Goal: Information Seeking & Learning: Learn about a topic

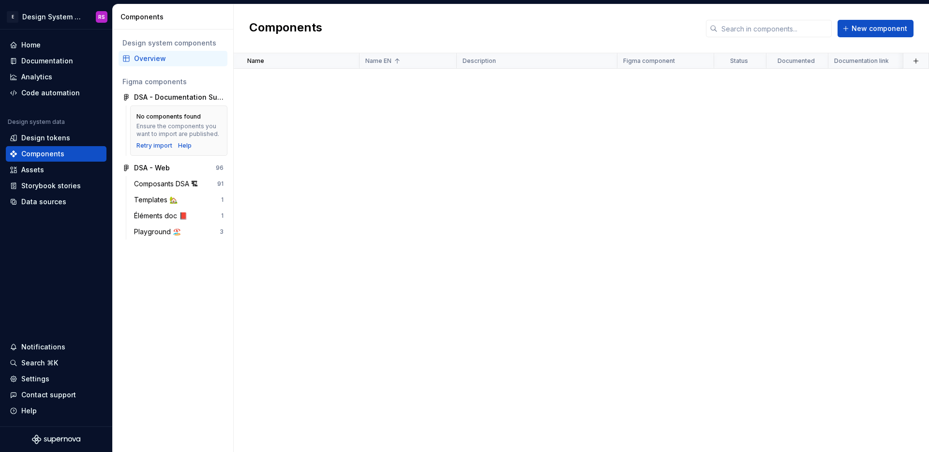
scroll to position [1645, 0]
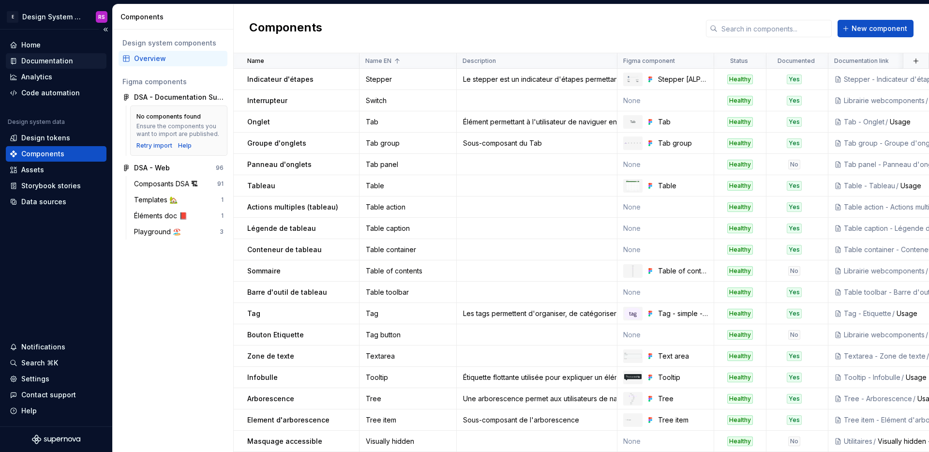
click at [20, 61] on div "Documentation" at bounding box center [56, 61] width 93 height 10
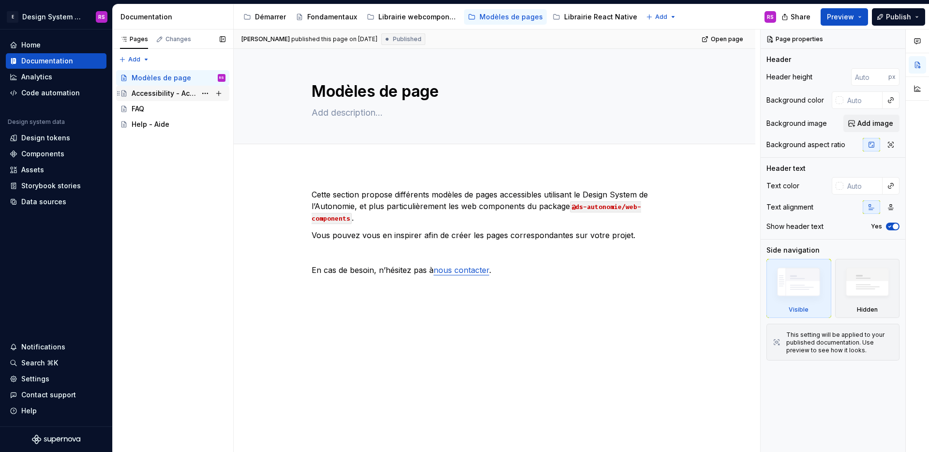
click at [164, 92] on div "Accessibility - Accessibilité" at bounding box center [164, 94] width 65 height 10
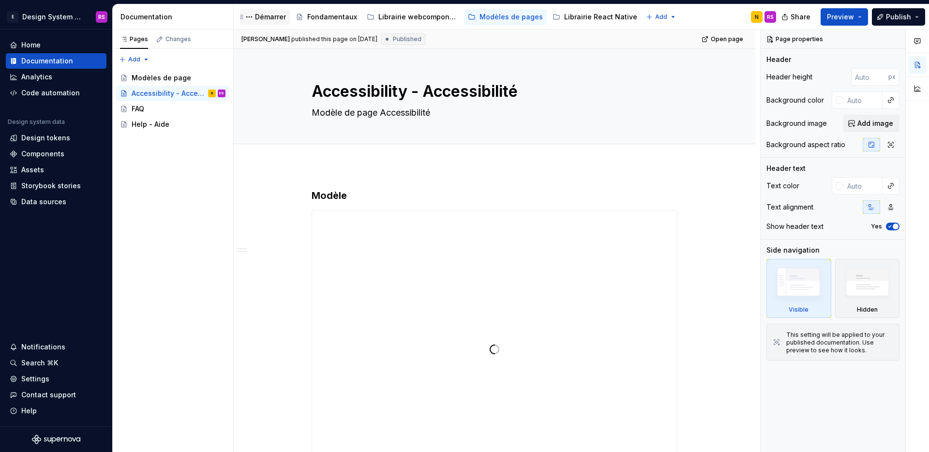
click at [277, 11] on div "Démarrer" at bounding box center [264, 17] width 43 height 12
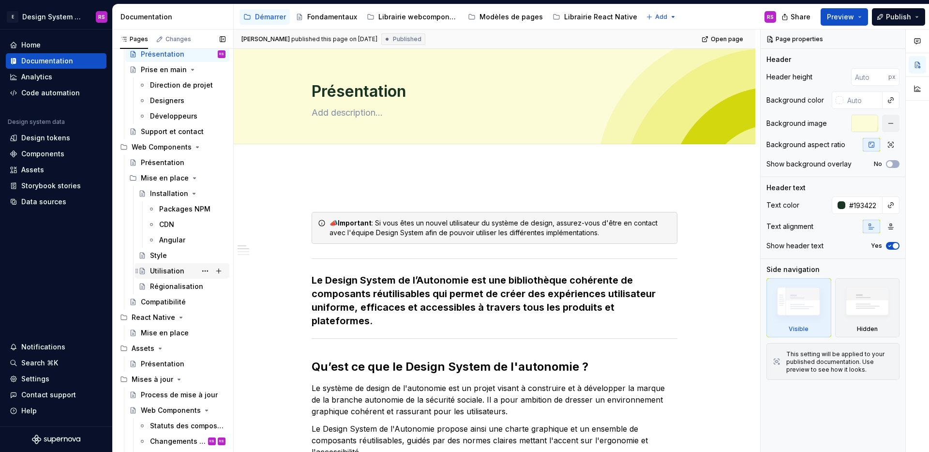
scroll to position [80, 0]
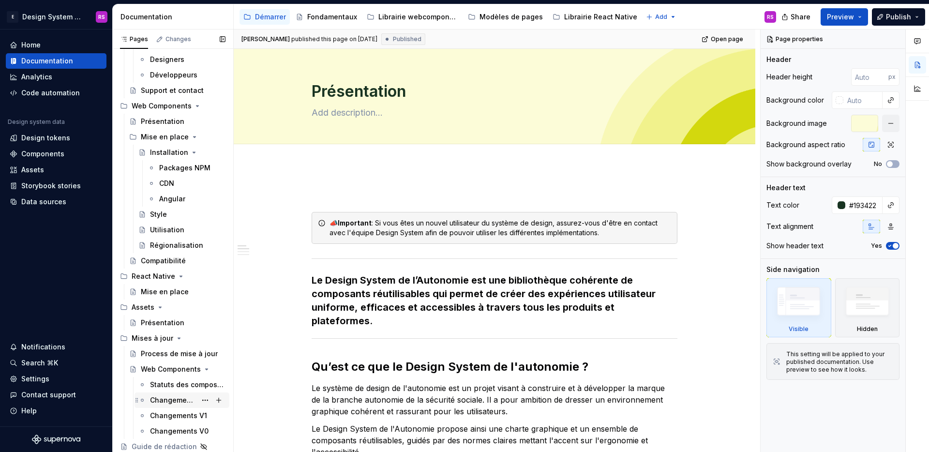
click at [173, 397] on div "Changements V2" at bounding box center [173, 400] width 46 height 10
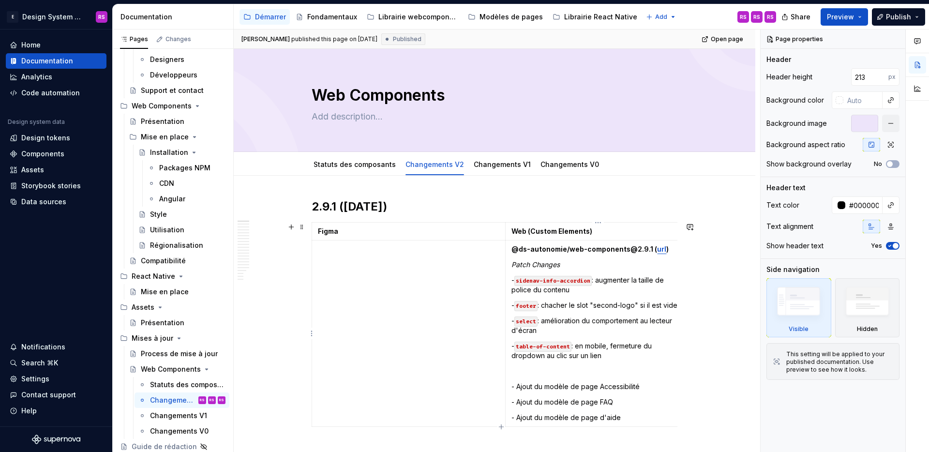
type textarea "*"
click at [553, 308] on p "- footer : chacher le slot "second-logo" si il est vide" at bounding box center [598, 306] width 173 height 10
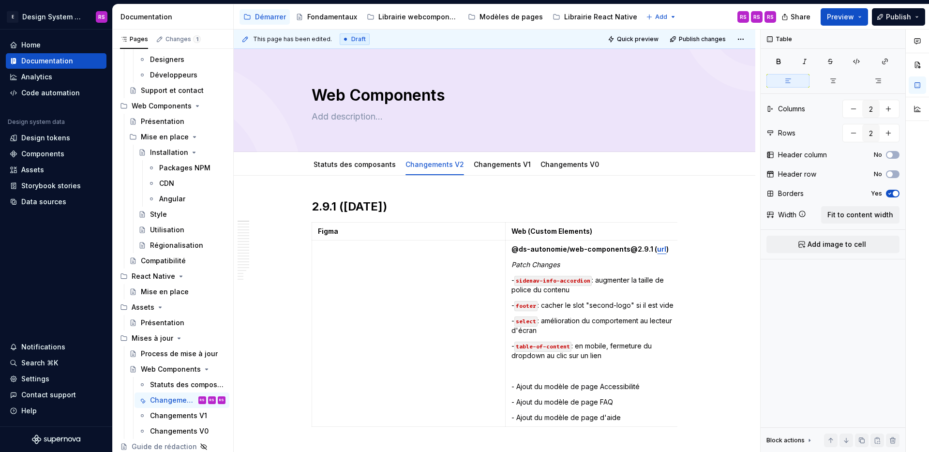
type textarea "*"
